Goal: Transaction & Acquisition: Purchase product/service

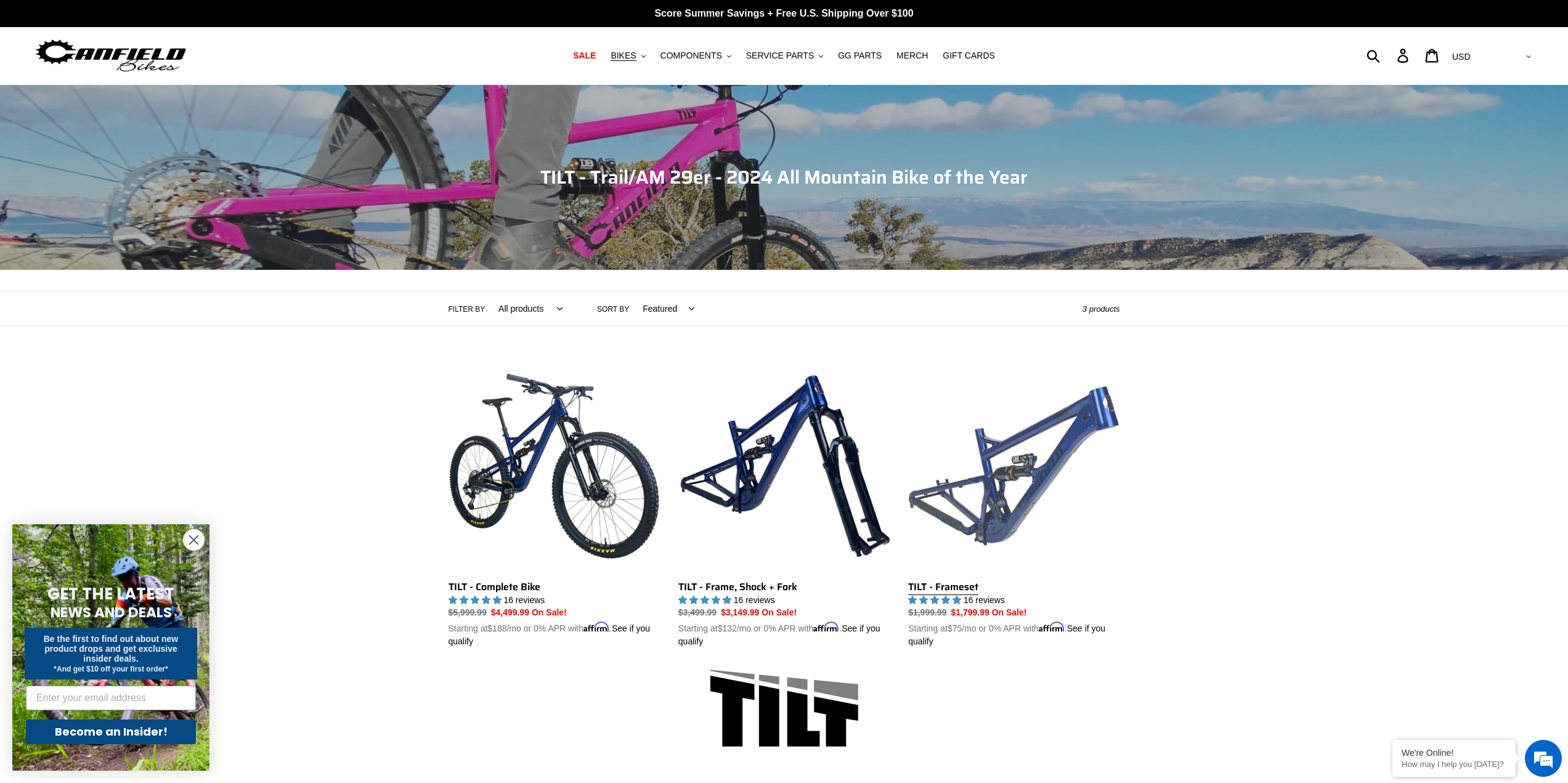
click at [983, 491] on link "TILT - Frameset" at bounding box center [1013, 504] width 211 height 288
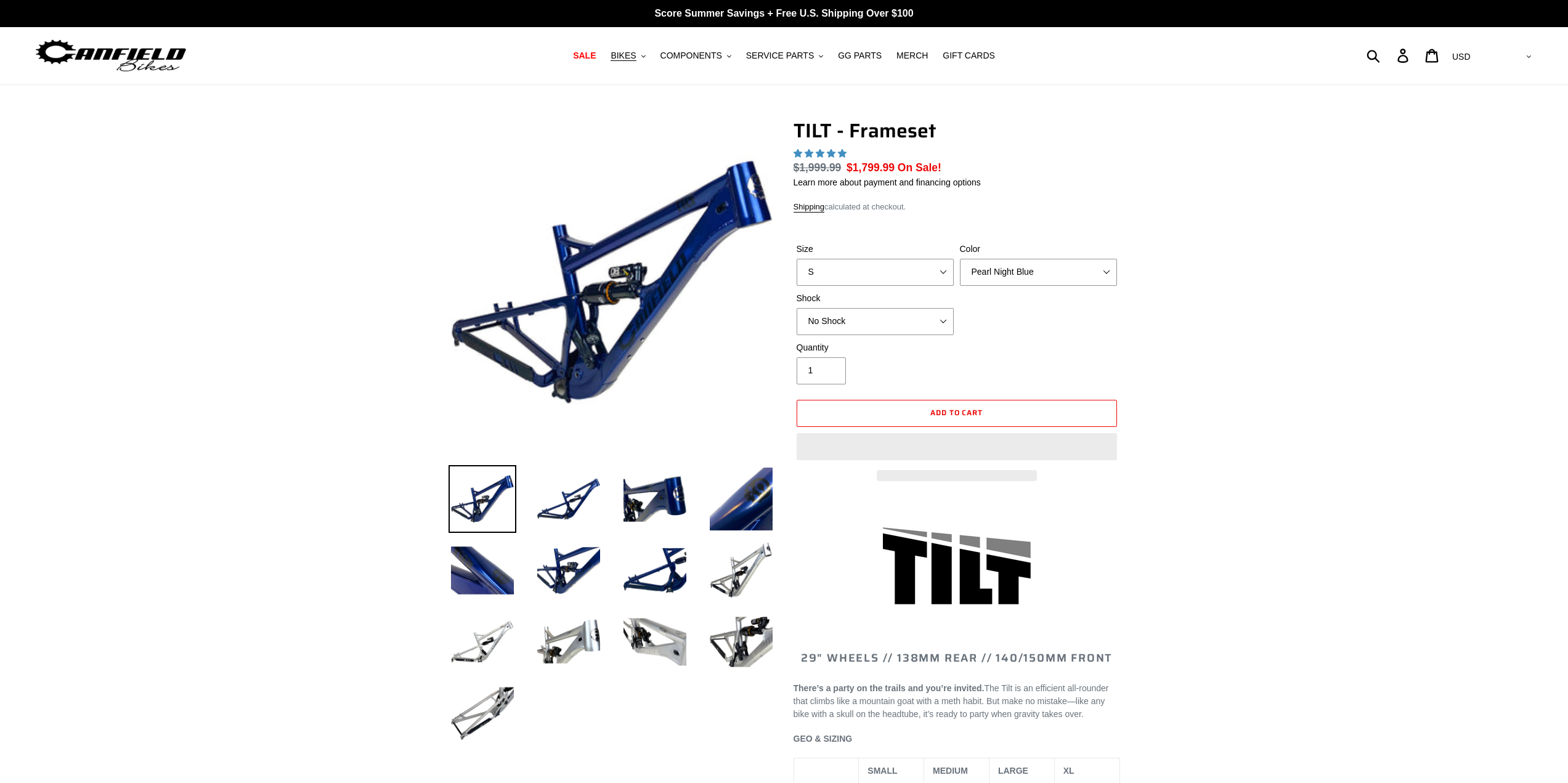
select select "highest-rating"
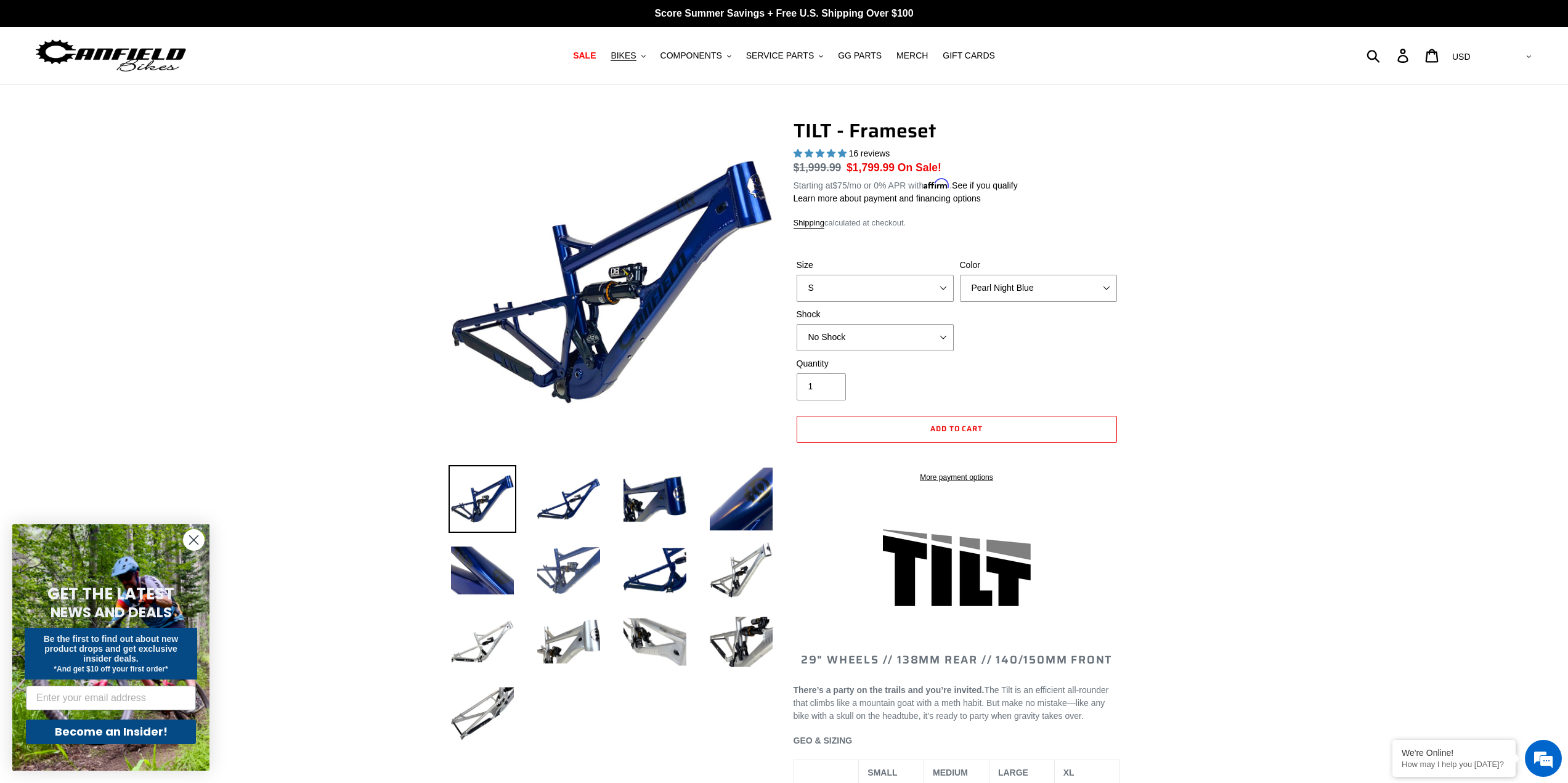
click at [574, 577] on img at bounding box center [568, 570] width 68 height 68
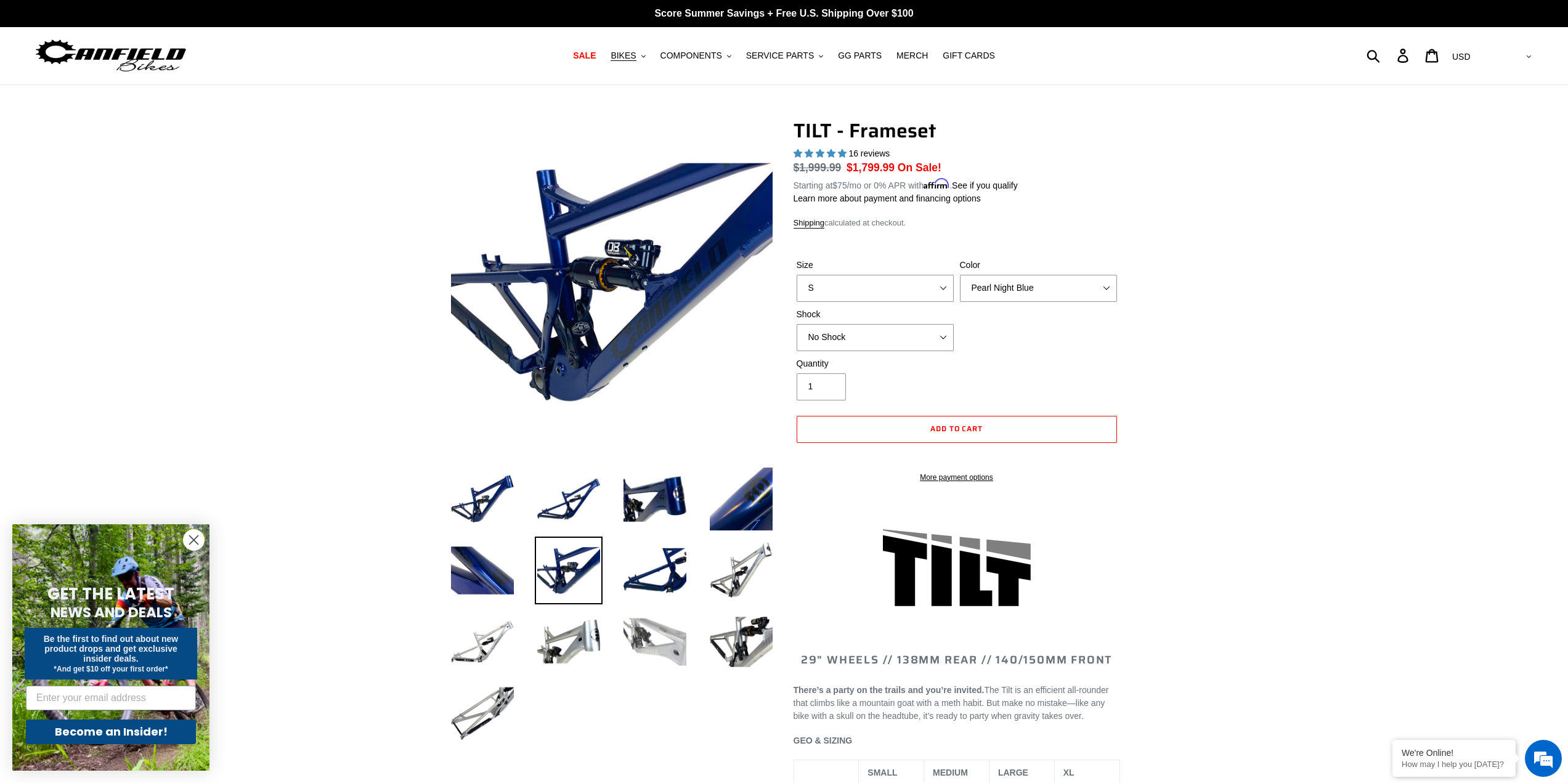
click at [649, 635] on img at bounding box center [654, 642] width 68 height 68
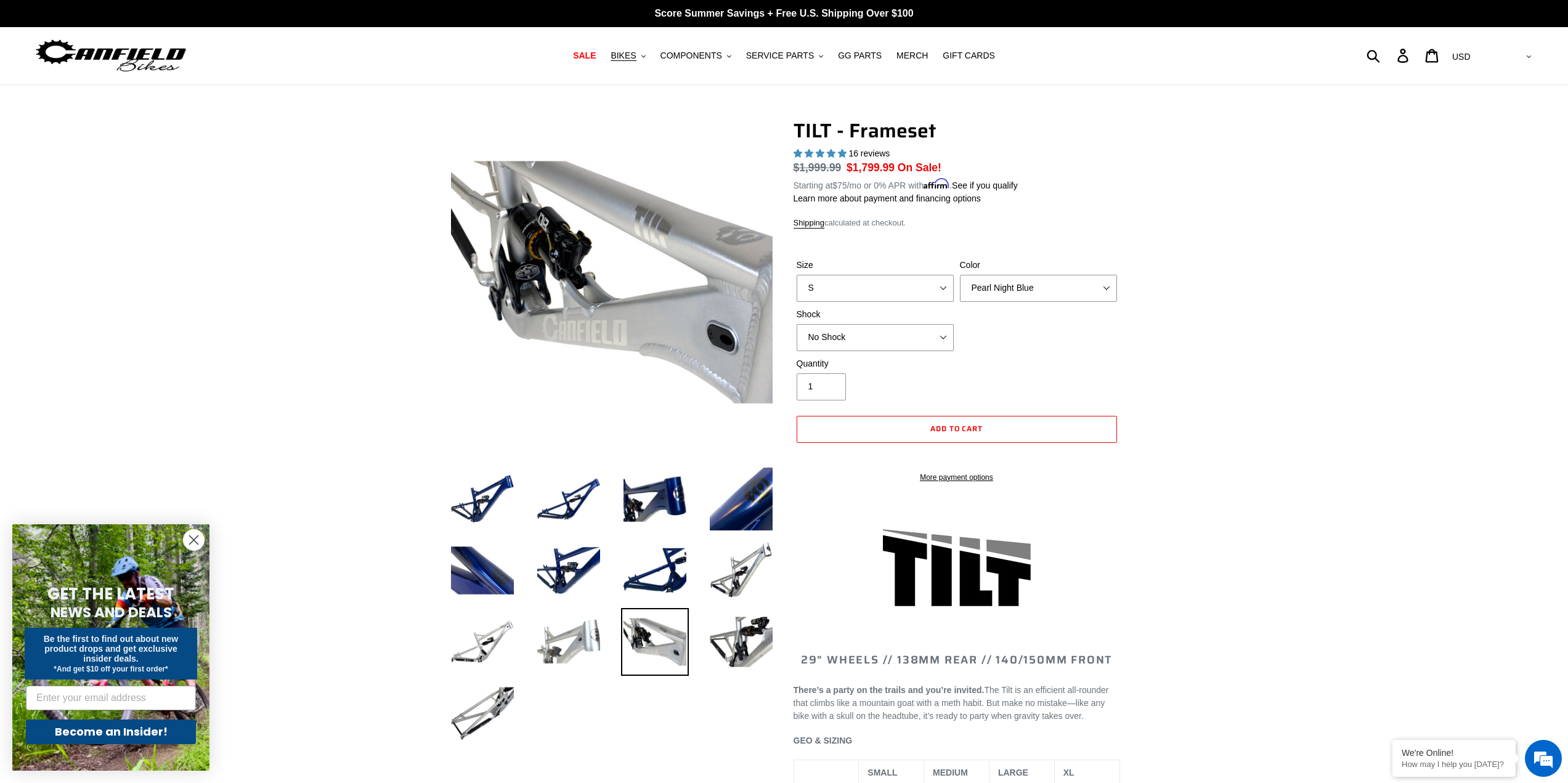
click at [557, 645] on img at bounding box center [568, 642] width 68 height 68
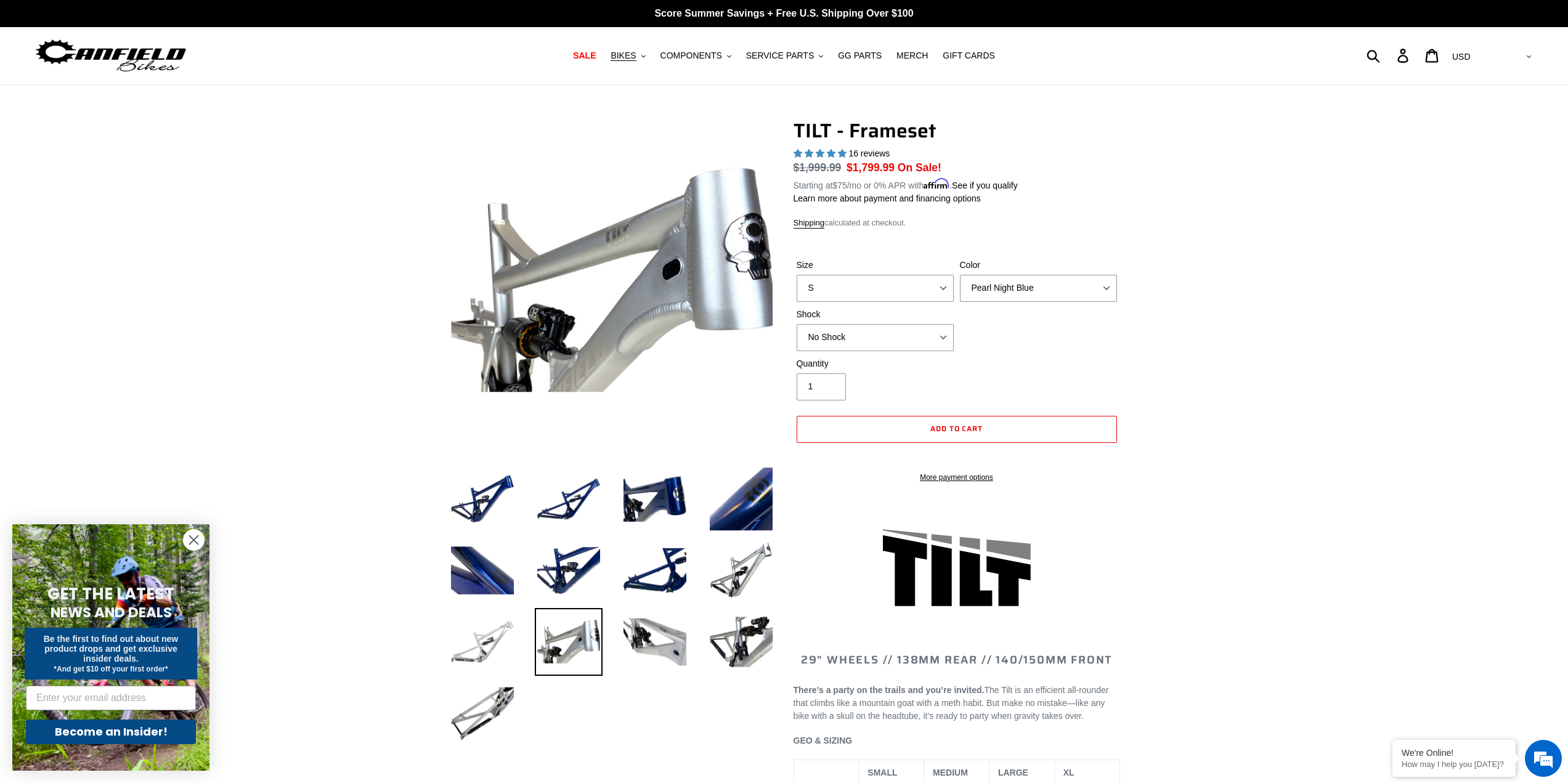
click at [476, 640] on img at bounding box center [482, 642] width 68 height 68
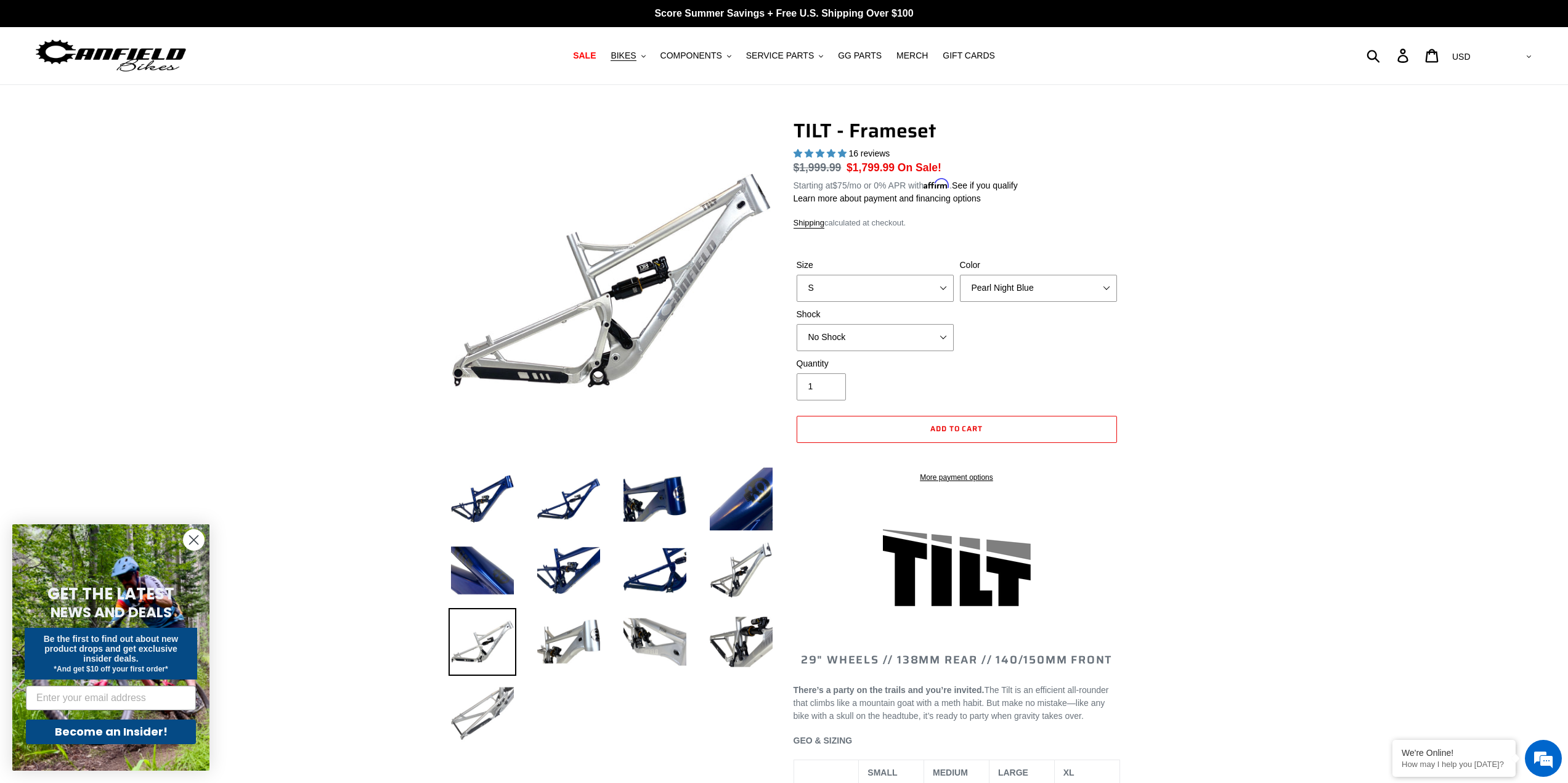
drag, startPoint x: 493, startPoint y: 698, endPoint x: 493, endPoint y: 691, distance: 7.0
click at [493, 698] on img at bounding box center [482, 712] width 68 height 68
